Goal: Navigation & Orientation: Understand site structure

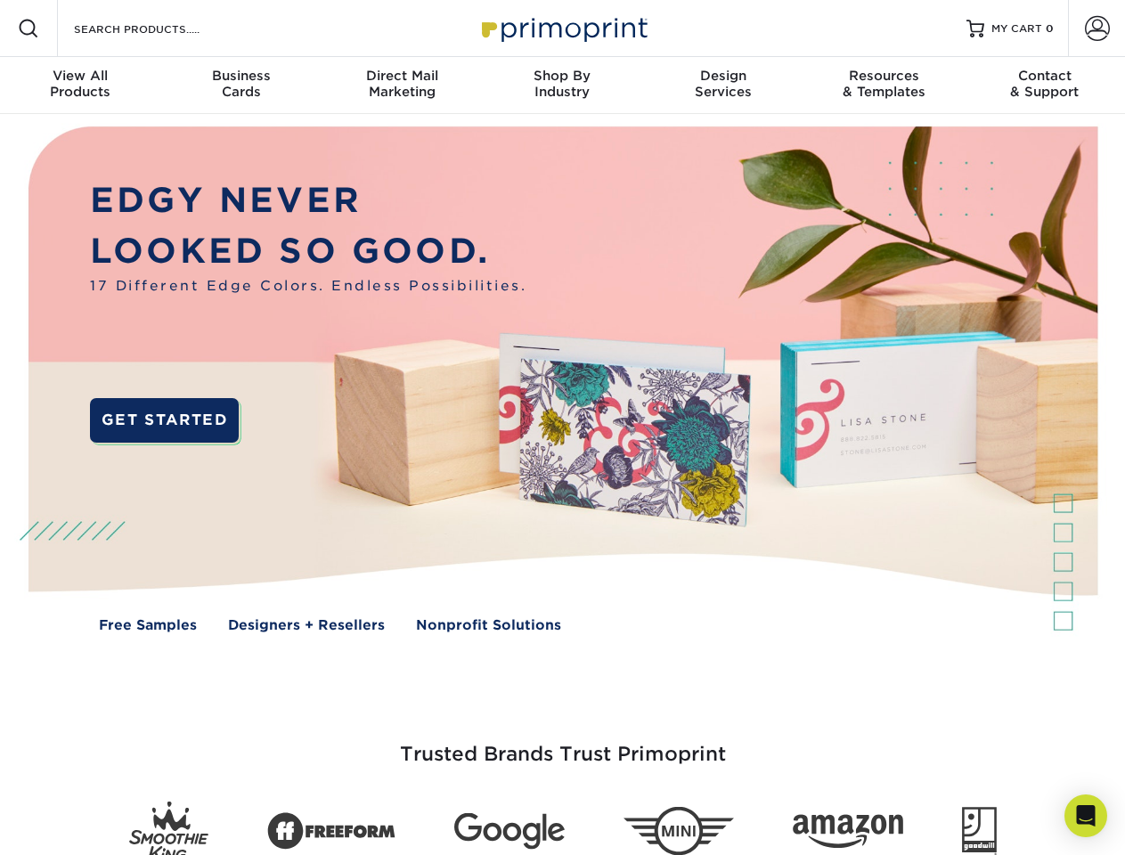
click at [562, 428] on img at bounding box center [562, 392] width 1114 height 557
click at [29, 29] on span at bounding box center [28, 28] width 21 height 21
click at [1097, 29] on span at bounding box center [1097, 28] width 25 height 25
click at [80, 86] on div "View All Products" at bounding box center [80, 84] width 160 height 32
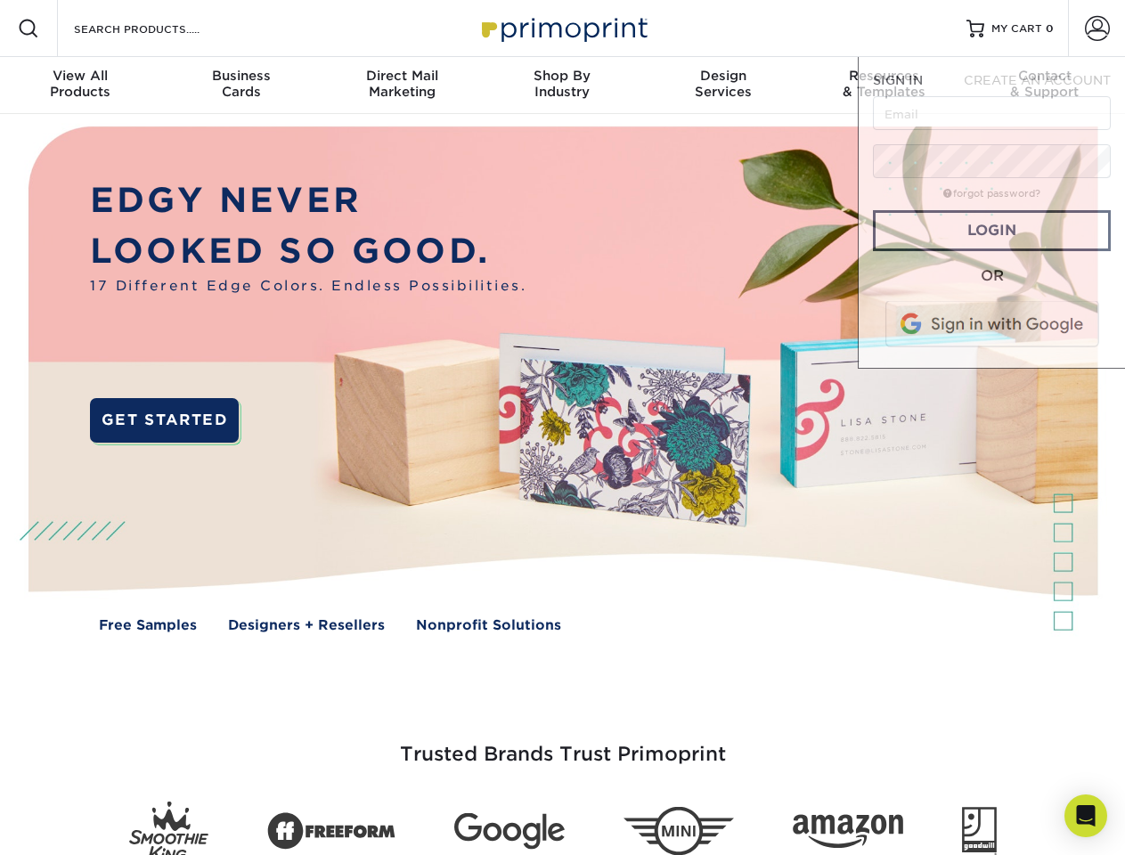
click at [241, 86] on div "Business Cards" at bounding box center [240, 84] width 160 height 32
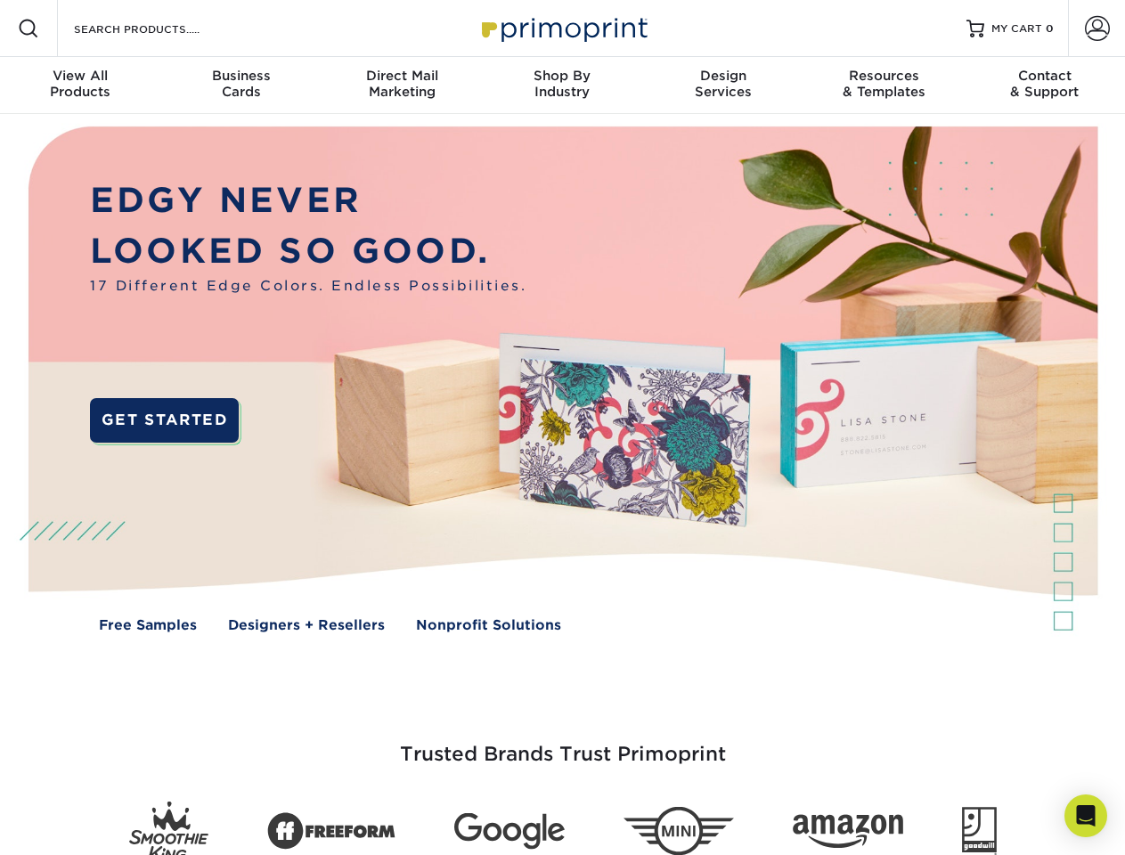
click at [402, 86] on div "Direct Mail Marketing" at bounding box center [402, 84] width 160 height 32
click at [562, 86] on div "Shop By Industry" at bounding box center [562, 84] width 160 height 32
click at [723, 86] on div "Design Services" at bounding box center [723, 84] width 160 height 32
click at [884, 86] on div "Resources & Templates" at bounding box center [884, 84] width 160 height 32
click at [1045, 86] on div "Contact & Support" at bounding box center [1045, 84] width 160 height 32
